Goal: Information Seeking & Learning: Find specific fact

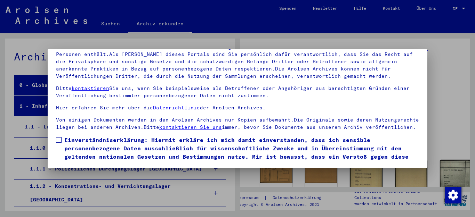
scroll to position [6127, 0]
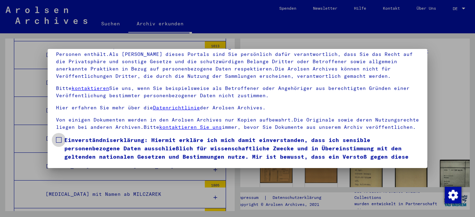
click at [59, 143] on span at bounding box center [59, 140] width 6 height 6
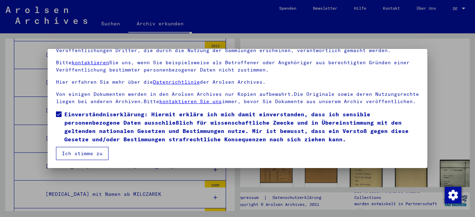
scroll to position [33, 0]
click at [80, 152] on button "Ich stimme zu" at bounding box center [82, 153] width 53 height 13
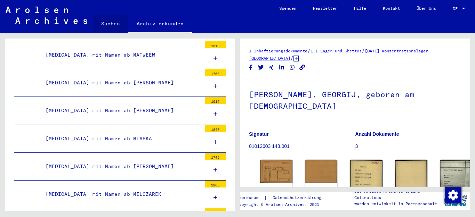
click at [107, 24] on link "Suchen" at bounding box center [110, 23] width 35 height 17
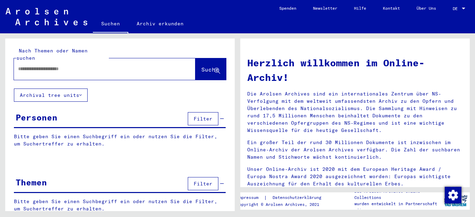
click at [92, 65] on input "text" at bounding box center [96, 68] width 157 height 7
type input "******"
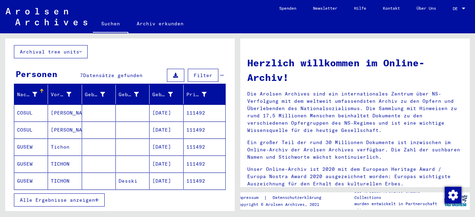
scroll to position [43, 0]
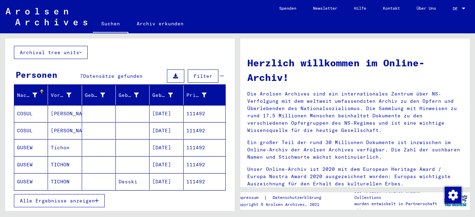
click at [58, 198] on span "Alle Ergebnisse anzeigen" at bounding box center [57, 201] width 75 height 6
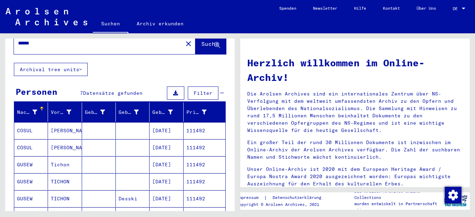
scroll to position [0, 0]
